Goal: Task Accomplishment & Management: Use online tool/utility

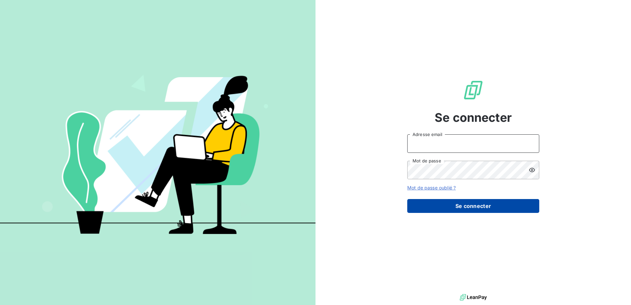
type input "recouvrement@entrepreneurs.com"
click at [507, 202] on button "Se connecter" at bounding box center [473, 206] width 132 height 14
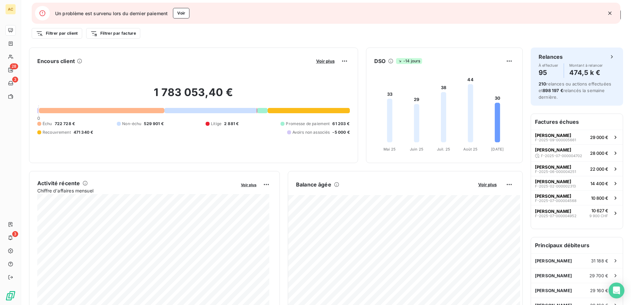
click at [610, 15] on icon "button" at bounding box center [610, 13] width 7 height 7
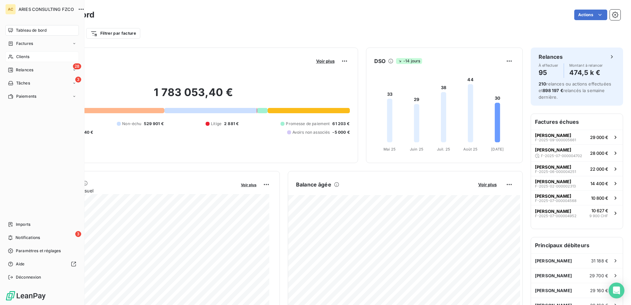
click at [18, 59] on span "Clients" at bounding box center [22, 57] width 13 height 6
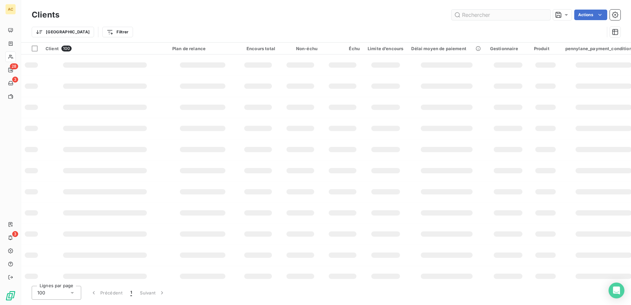
click at [523, 17] on input "text" at bounding box center [500, 15] width 99 height 11
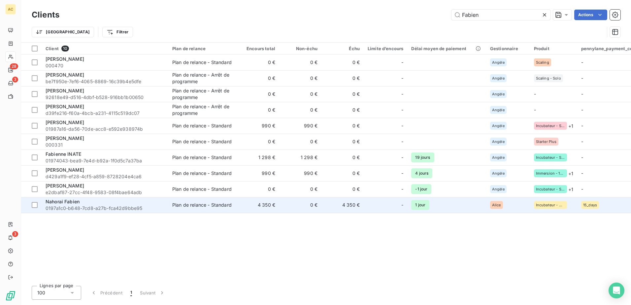
type input "Fabien"
click at [110, 208] on span "0197a1c0-b648-7cd8-a27b-fca42d9bbe95" at bounding box center [105, 208] width 119 height 7
